Goal: Task Accomplishment & Management: Manage account settings

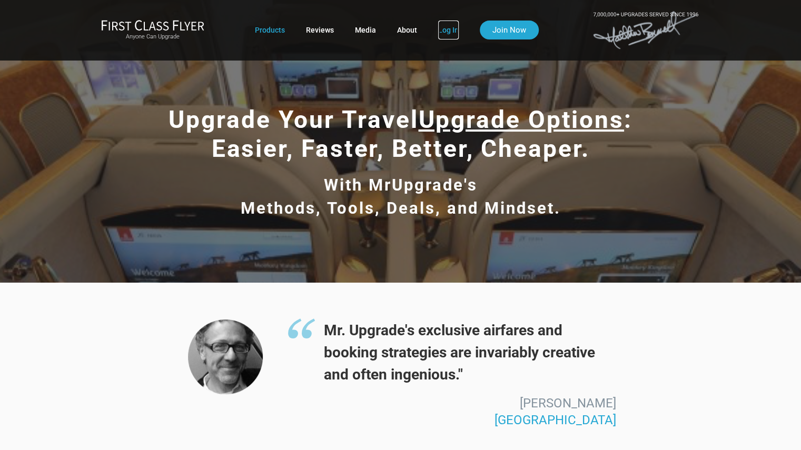
click at [447, 30] on link "Log In" at bounding box center [448, 30] width 21 height 19
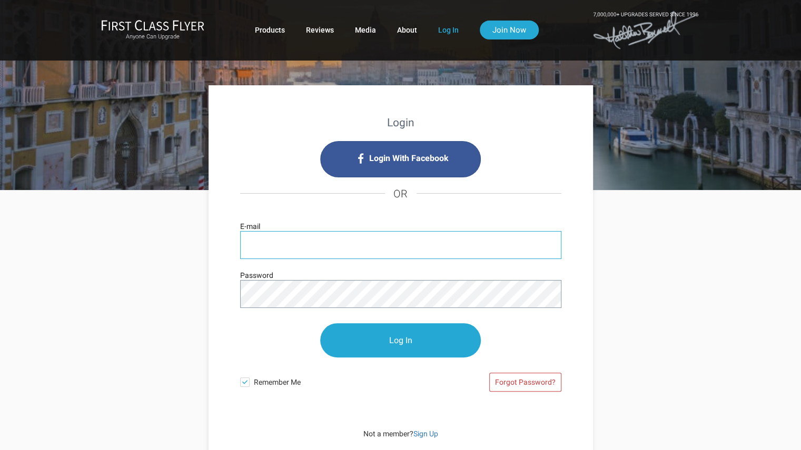
click at [282, 245] on input "E-mail" at bounding box center [400, 245] width 321 height 28
type input "[EMAIL_ADDRESS][DOMAIN_NAME]"
click at [320, 323] on input "Log In" at bounding box center [400, 340] width 161 height 34
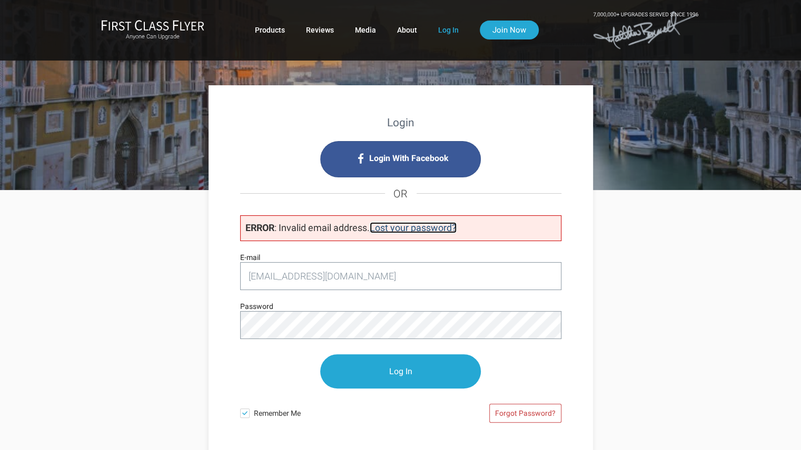
click at [400, 228] on link "Lost your password?" at bounding box center [413, 227] width 87 height 11
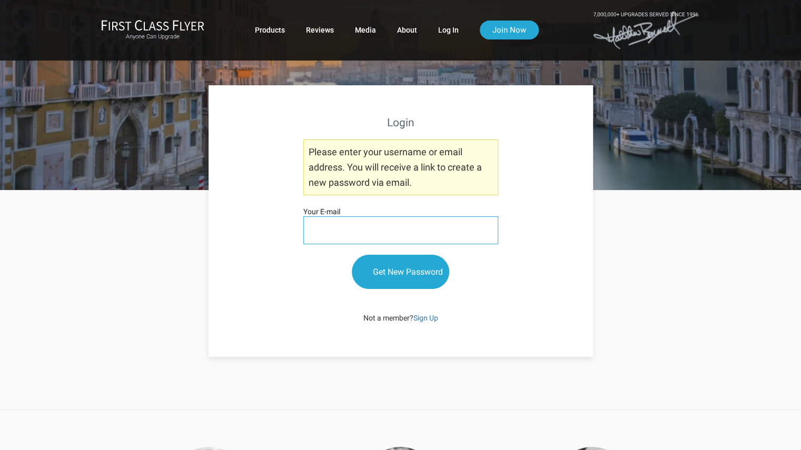
click at [342, 230] on input "Your E-mail" at bounding box center [400, 231] width 195 height 28
type input "[EMAIL_ADDRESS][DOMAIN_NAME]"
click at [352, 255] on input "Get New Password" at bounding box center [400, 272] width 97 height 34
click at [395, 273] on input "Get New Password" at bounding box center [400, 273] width 97 height 34
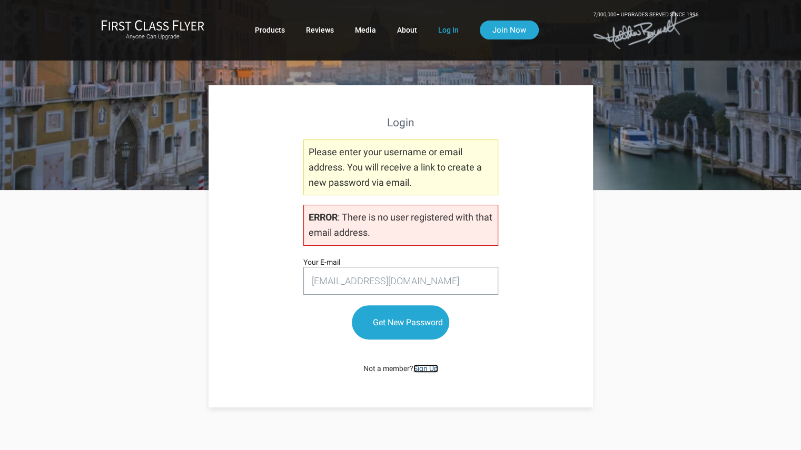
click at [427, 370] on link "Sign Up" at bounding box center [426, 369] width 25 height 8
